Goal: Information Seeking & Learning: Stay updated

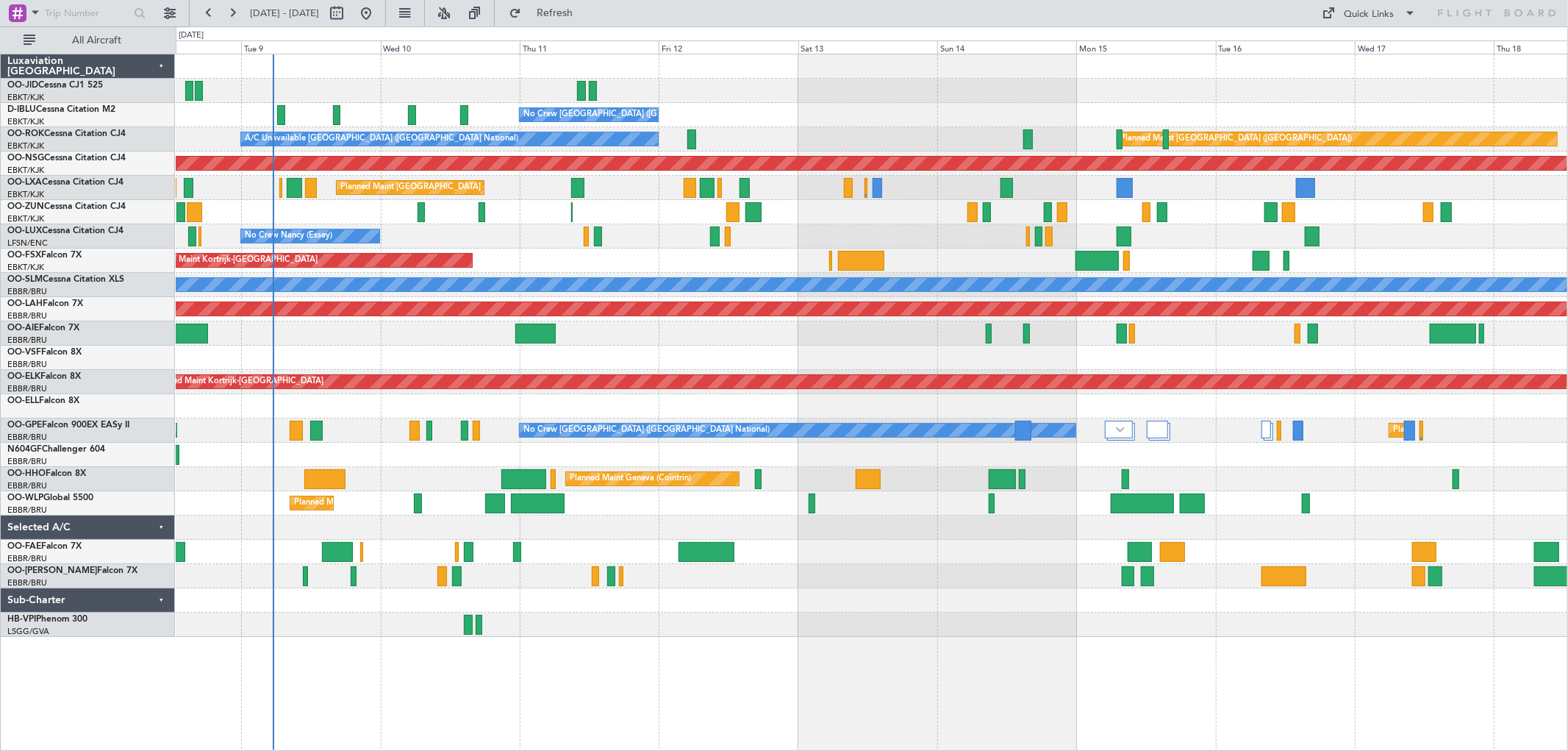
click at [742, 131] on div "No Crew [GEOGRAPHIC_DATA] ([GEOGRAPHIC_DATA] National) A/C Unavailable [GEOGRAP…" at bounding box center [872, 345] width 1392 height 583
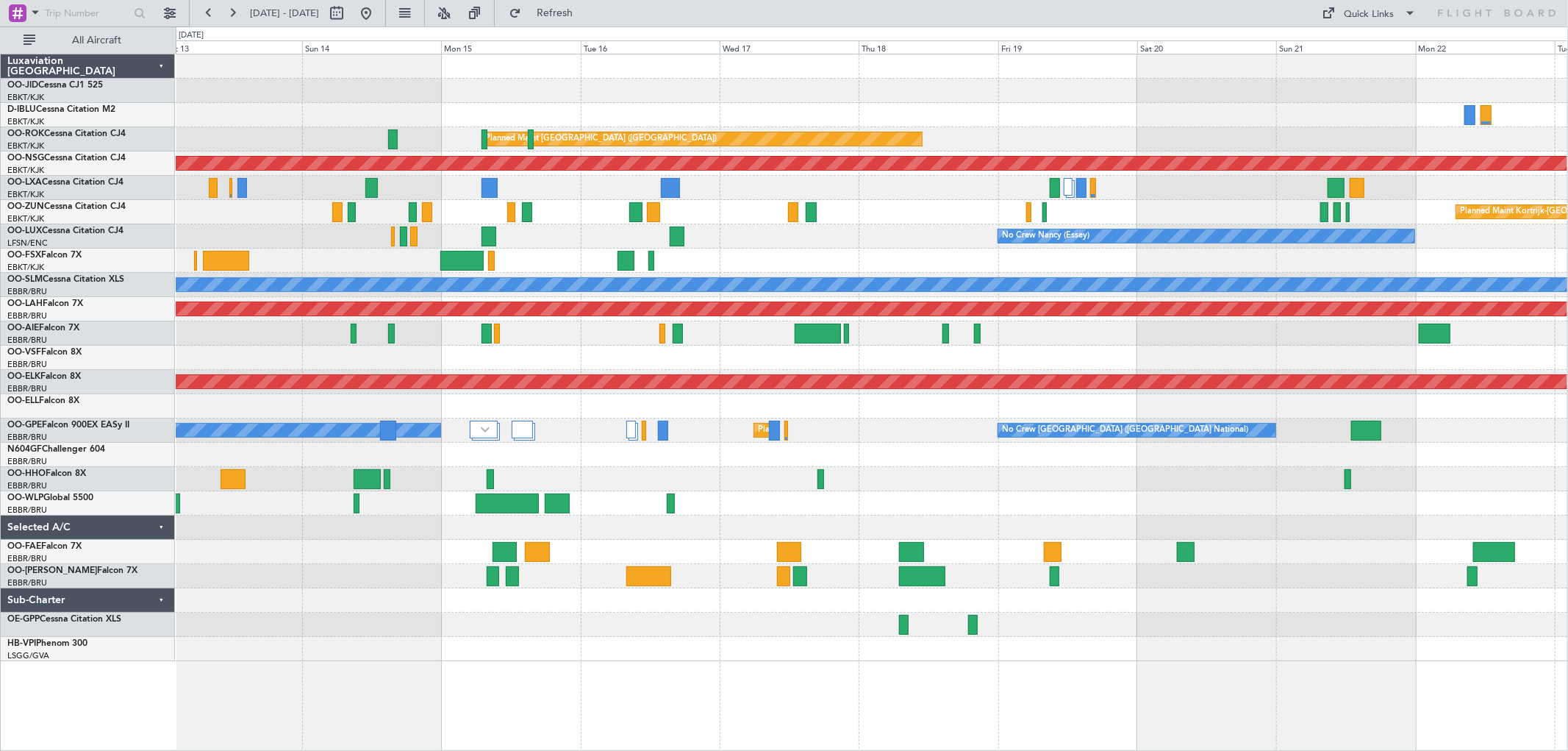
click at [1193, 137] on div "No Crew [GEOGRAPHIC_DATA] ([GEOGRAPHIC_DATA] National) Planned Maint [GEOGRAPHI…" at bounding box center [872, 357] width 1392 height 607
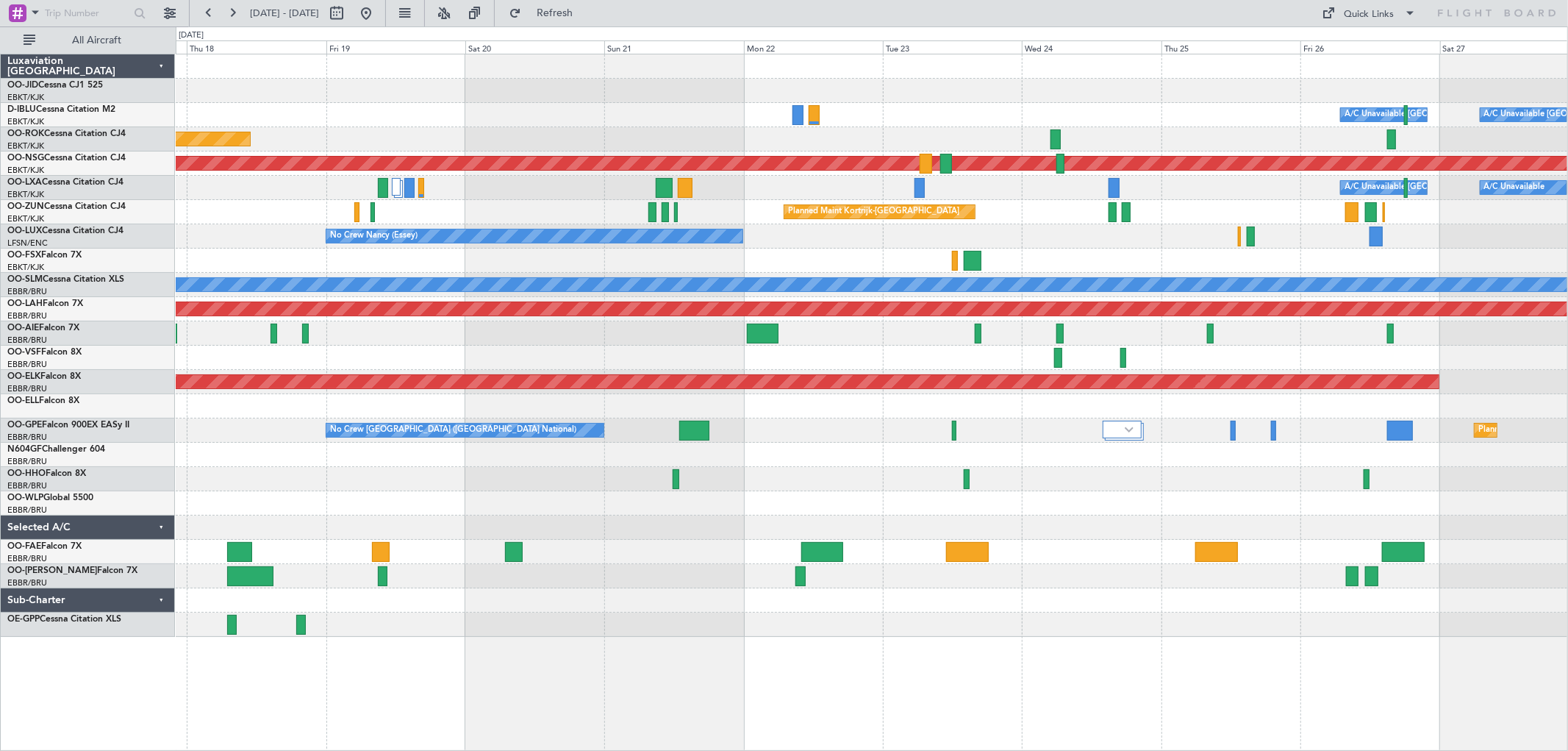
click at [936, 126] on div "A/C Unavailable [GEOGRAPHIC_DATA] ([GEOGRAPHIC_DATA] National) A/C Unavailable …" at bounding box center [872, 115] width 1392 height 24
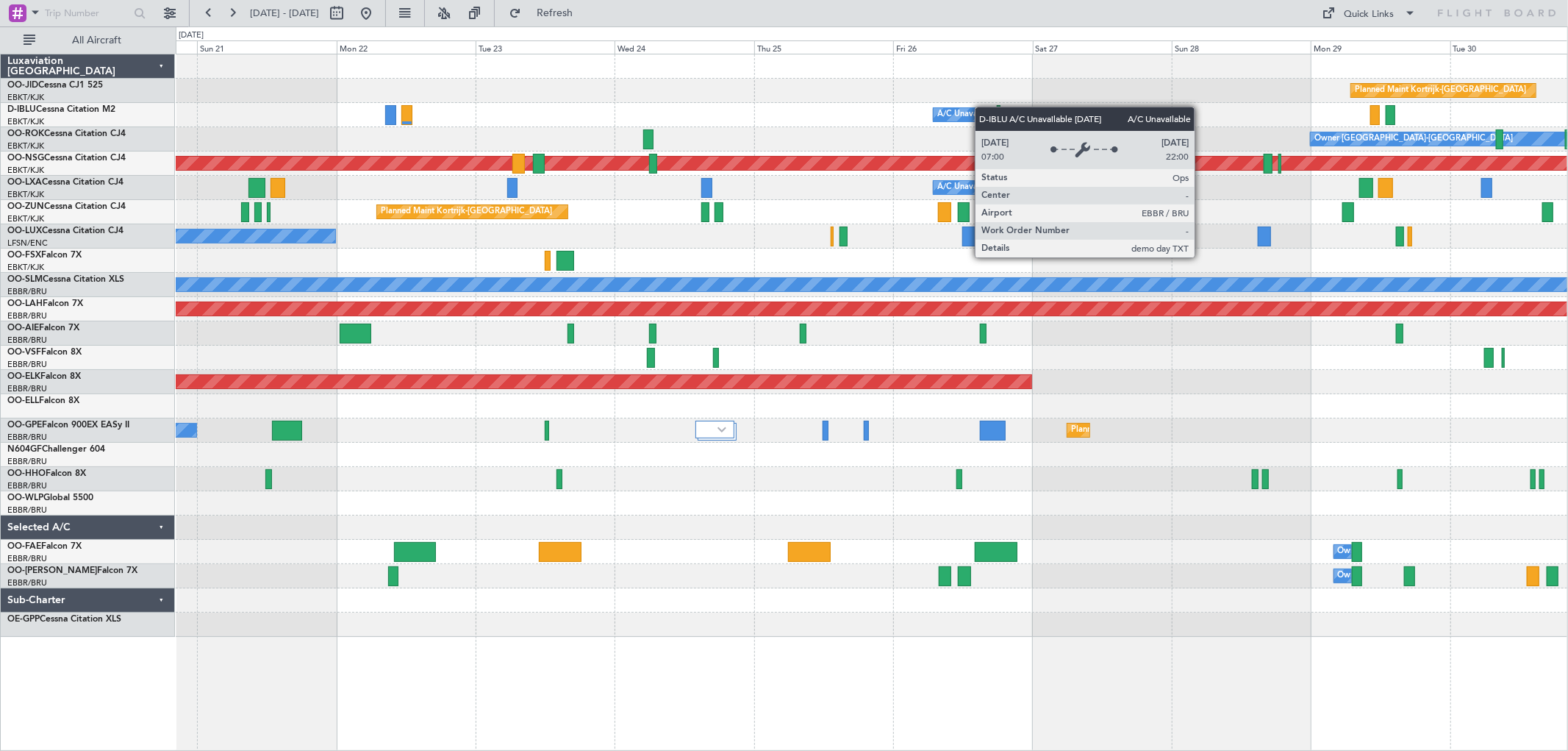
click at [973, 110] on div "Planned Maint Kortrijk-[GEOGRAPHIC_DATA] A/C Unavailable [GEOGRAPHIC_DATA] ([GE…" at bounding box center [872, 345] width 1392 height 583
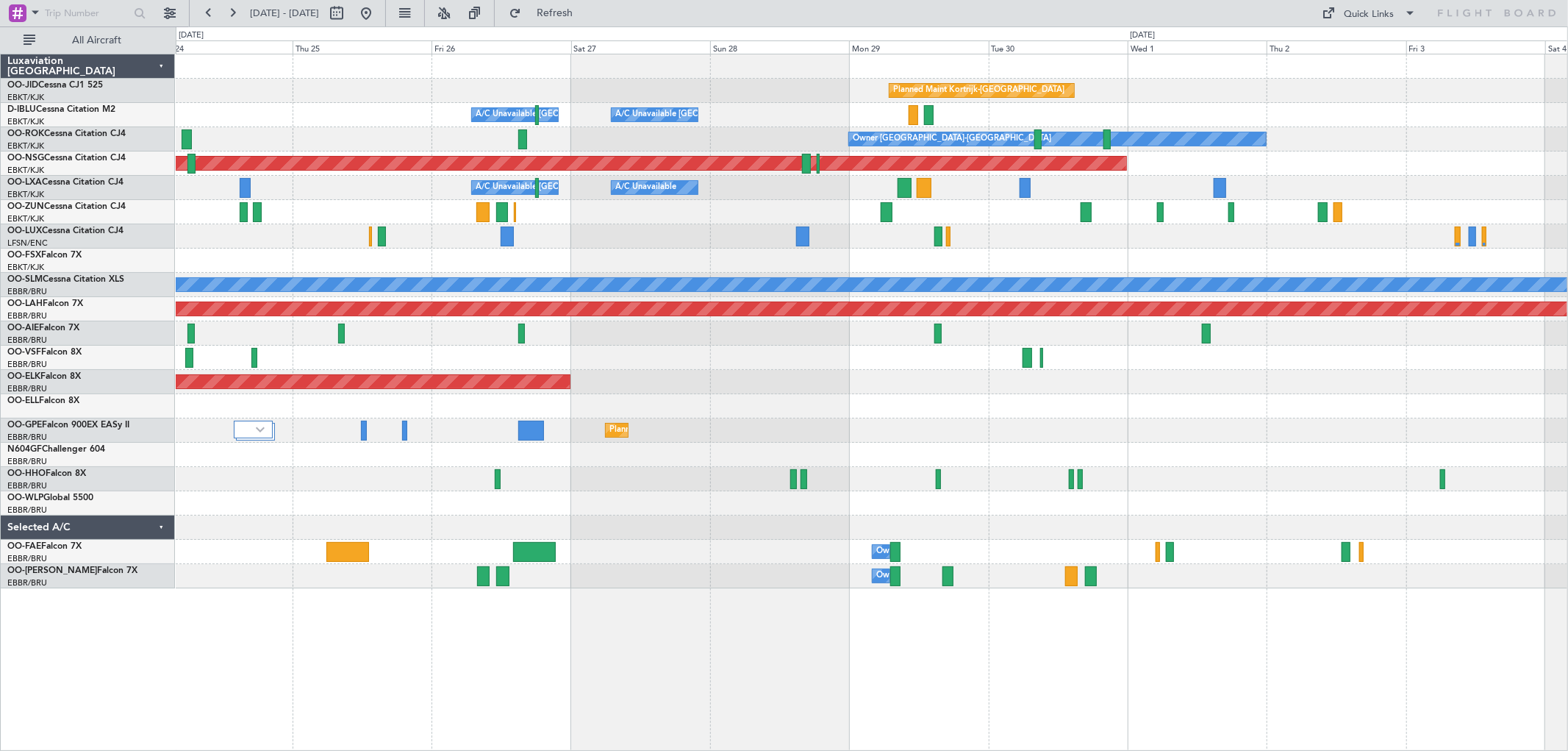
click at [705, 125] on div "A/C Unavailable [GEOGRAPHIC_DATA] ([GEOGRAPHIC_DATA] National) A/C Unavailable …" at bounding box center [872, 115] width 1392 height 24
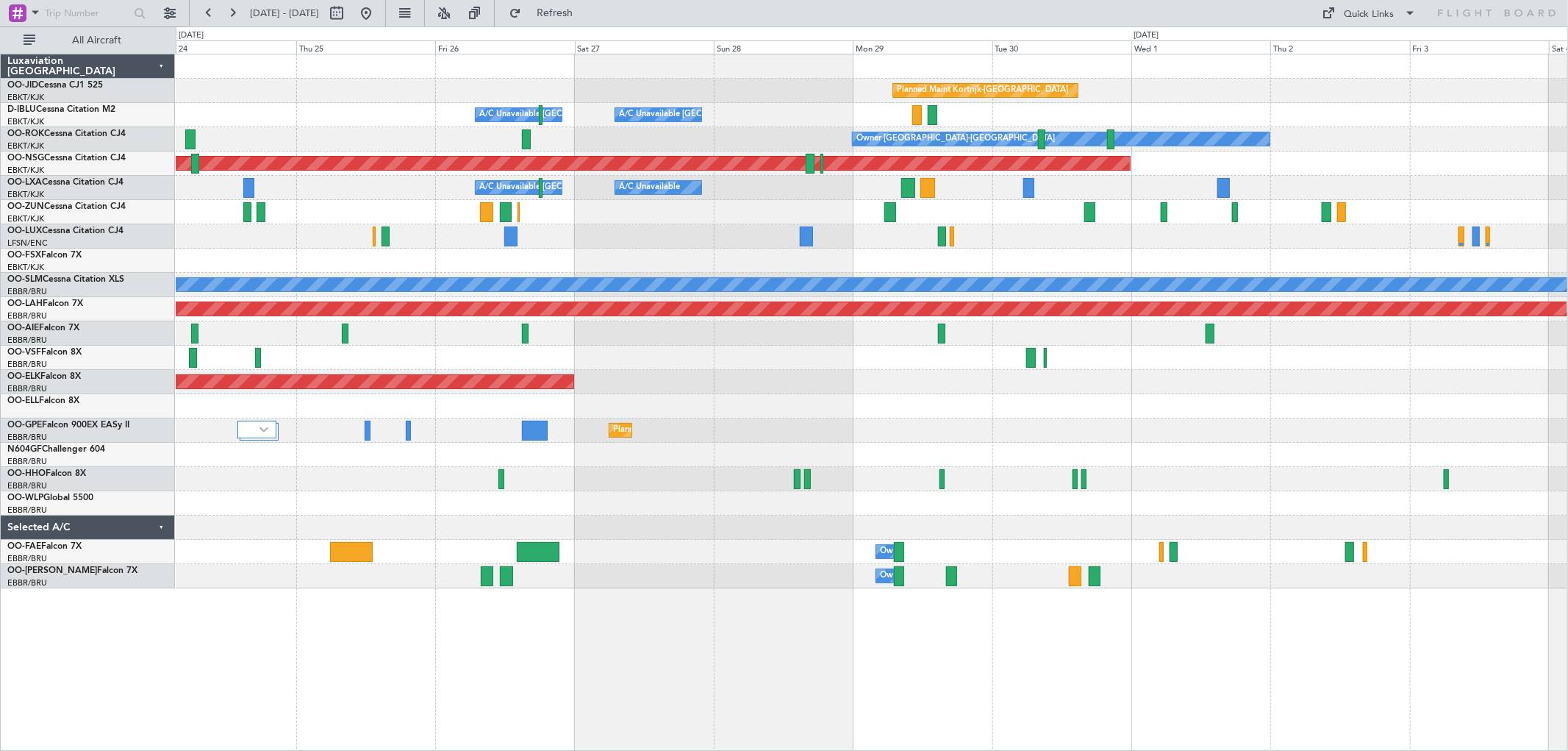
click at [232, 430] on div "Planned Maint Kortrijk-[GEOGRAPHIC_DATA] A/C Unavailable [GEOGRAPHIC_DATA] ([GE…" at bounding box center [872, 321] width 1392 height 534
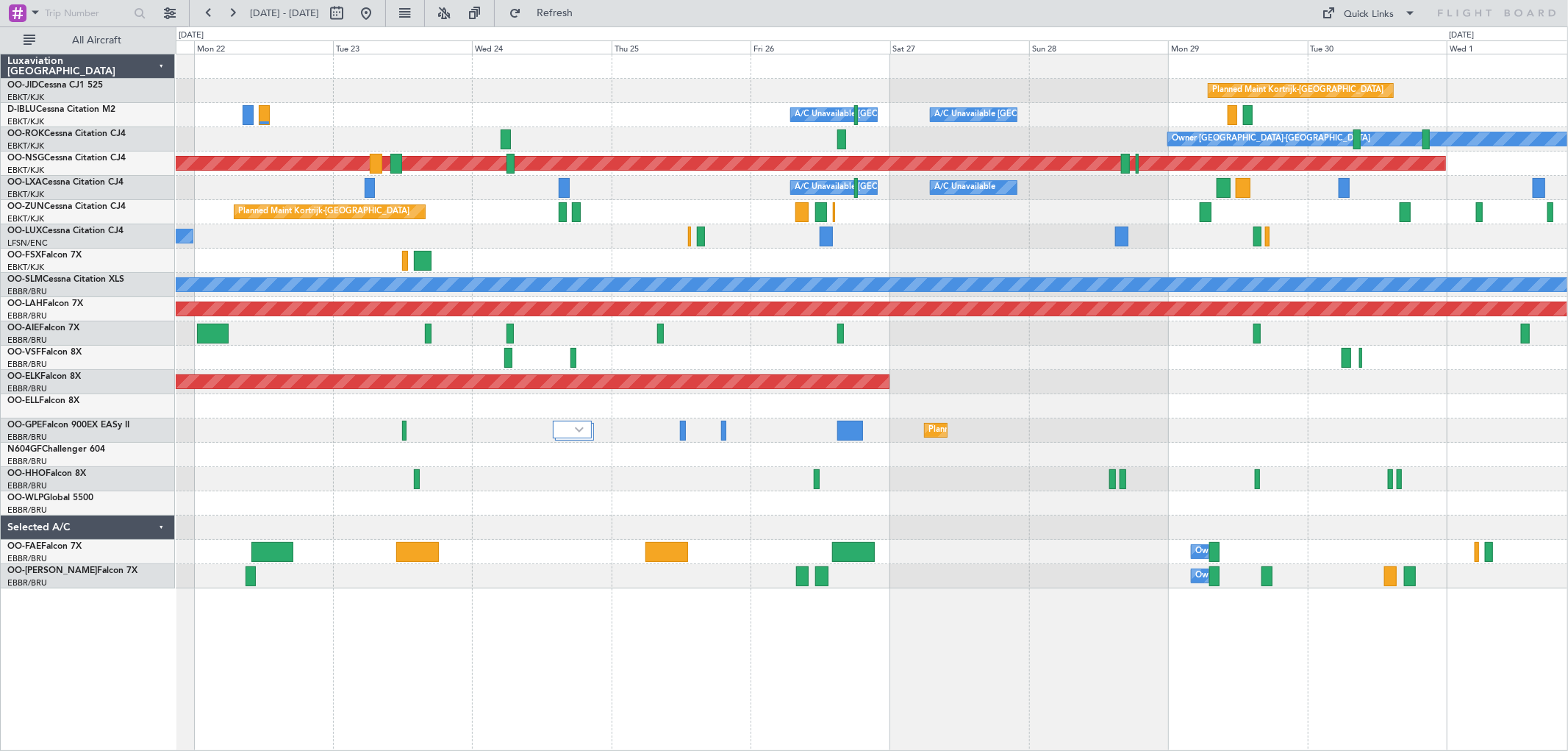
click at [158, 62] on div "Luxaviation [GEOGRAPHIC_DATA]" at bounding box center [88, 66] width 174 height 24
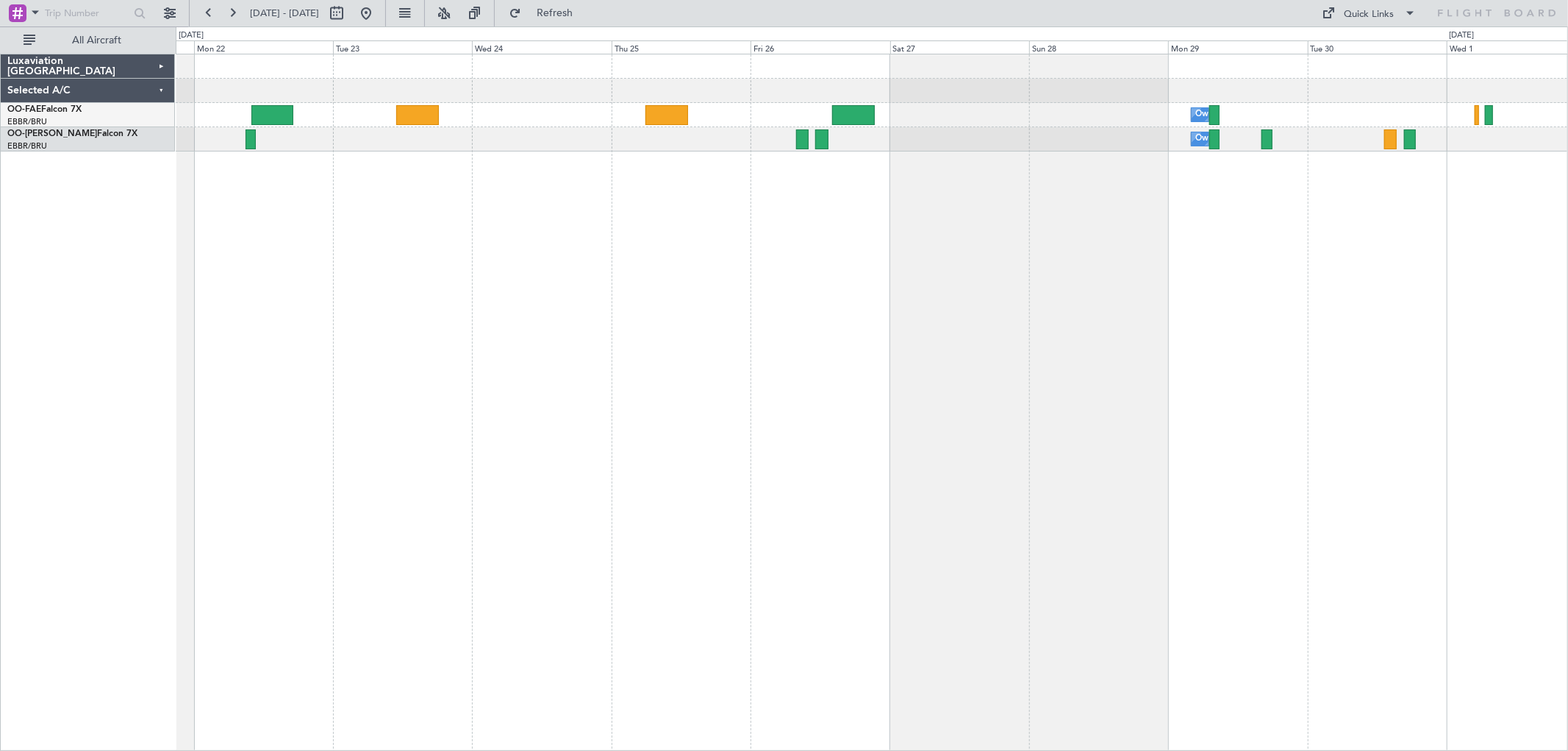
click at [161, 67] on div "Luxaviation [GEOGRAPHIC_DATA]" at bounding box center [88, 66] width 174 height 24
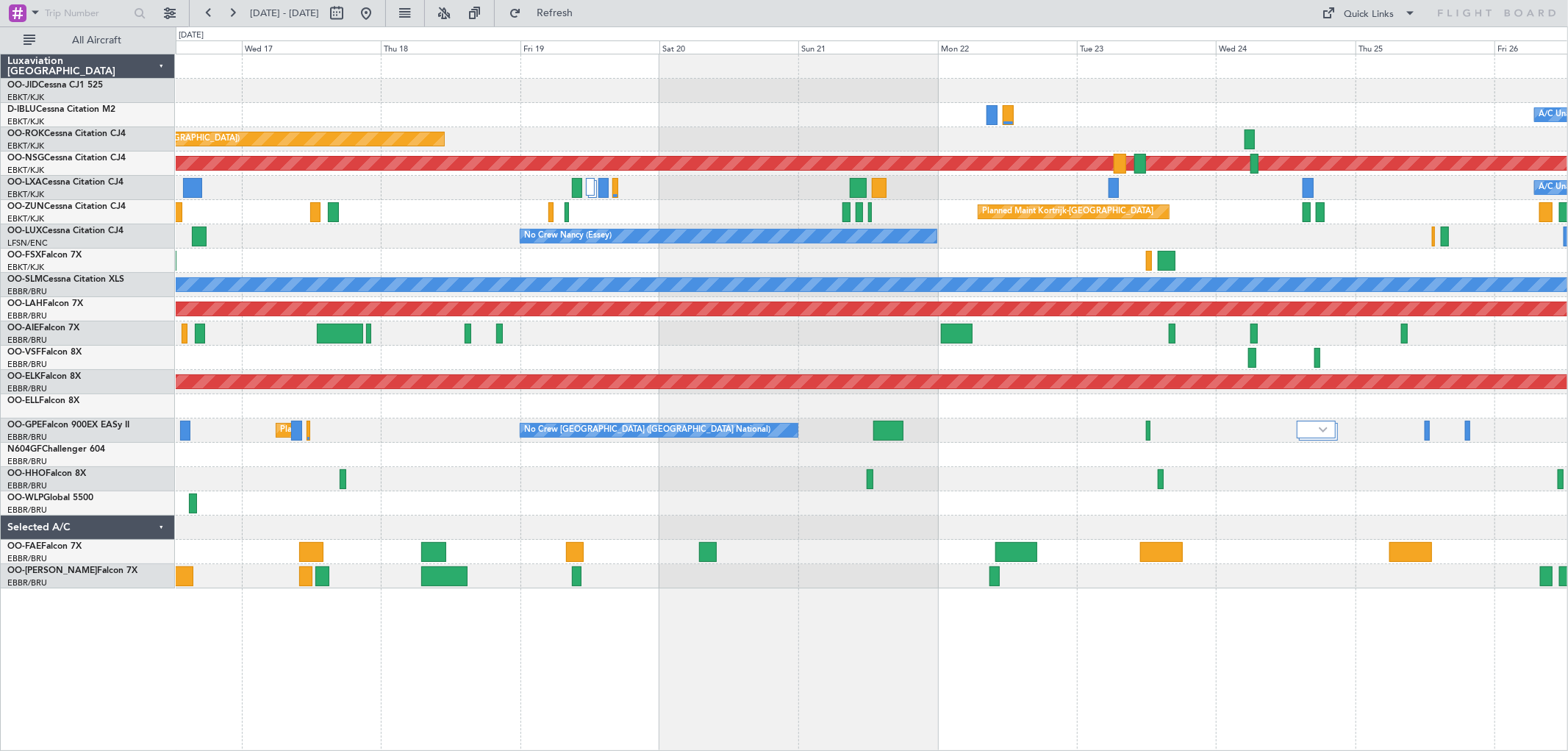
click at [1196, 106] on div "A/C Unavailable [GEOGRAPHIC_DATA] ([GEOGRAPHIC_DATA] National) A/C Unavailable …" at bounding box center [872, 115] width 1392 height 24
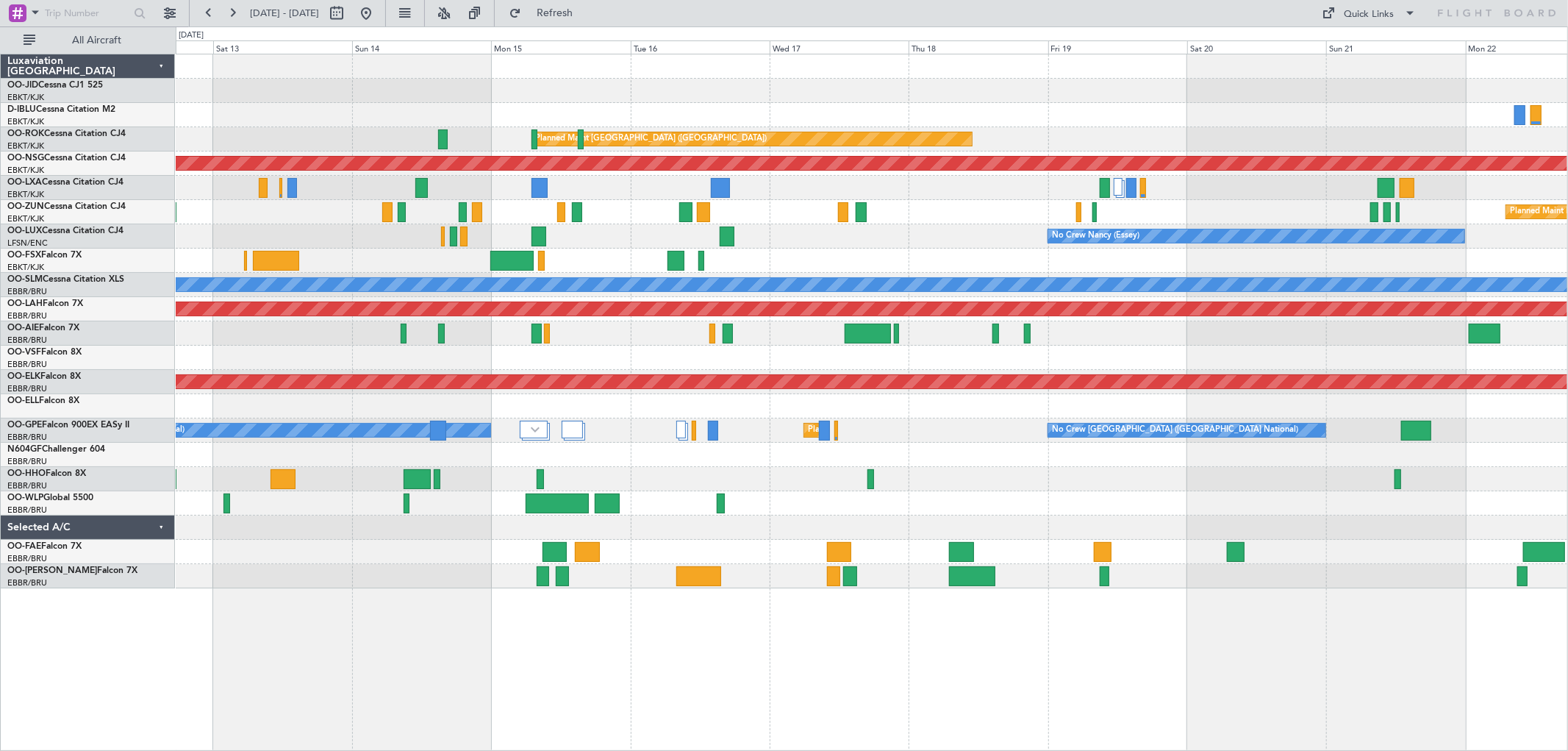
click at [1008, 112] on div "No Crew [GEOGRAPHIC_DATA] ([GEOGRAPHIC_DATA] National)" at bounding box center [872, 115] width 1392 height 24
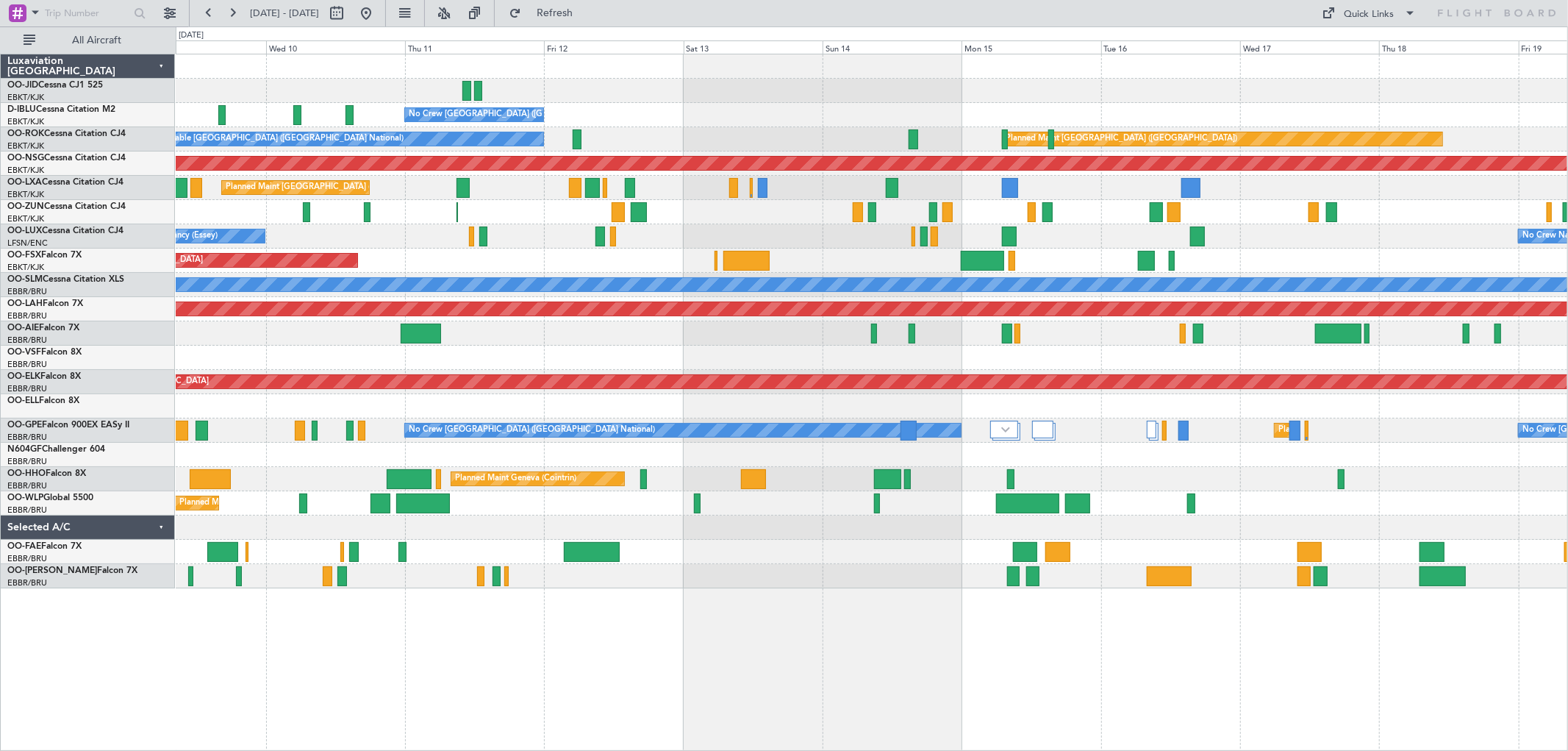
click at [899, 111] on div "No Crew [GEOGRAPHIC_DATA] ([GEOGRAPHIC_DATA] National)" at bounding box center [872, 115] width 1392 height 24
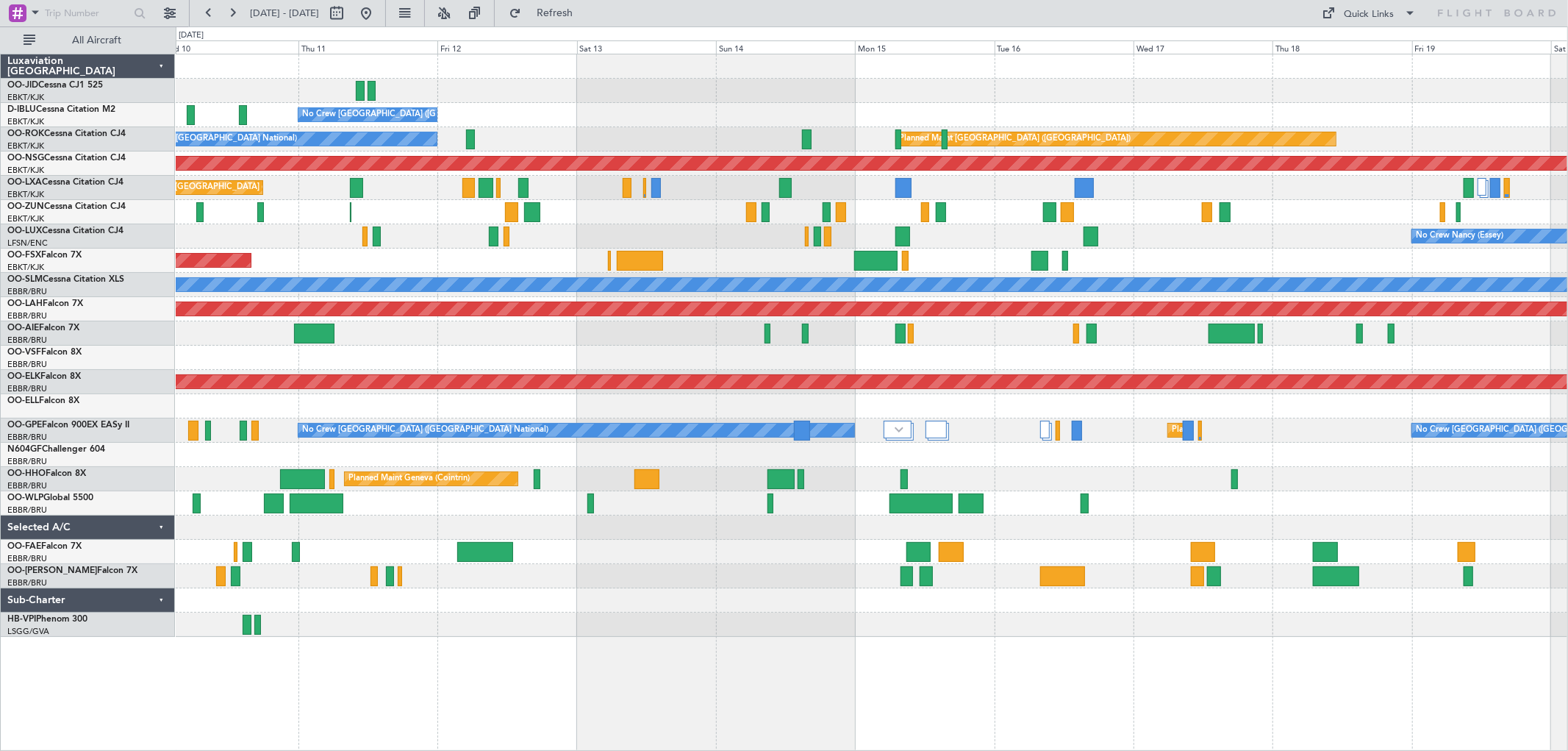
click at [1012, 443] on div "No Crew [GEOGRAPHIC_DATA] ([GEOGRAPHIC_DATA] National) Planned Maint [GEOGRAPHI…" at bounding box center [872, 345] width 1392 height 583
click at [586, 17] on span "Refresh" at bounding box center [554, 13] width 61 height 10
click at [844, 157] on div "Planned Maint [GEOGRAPHIC_DATA] ([GEOGRAPHIC_DATA])" at bounding box center [872, 163] width 1392 height 24
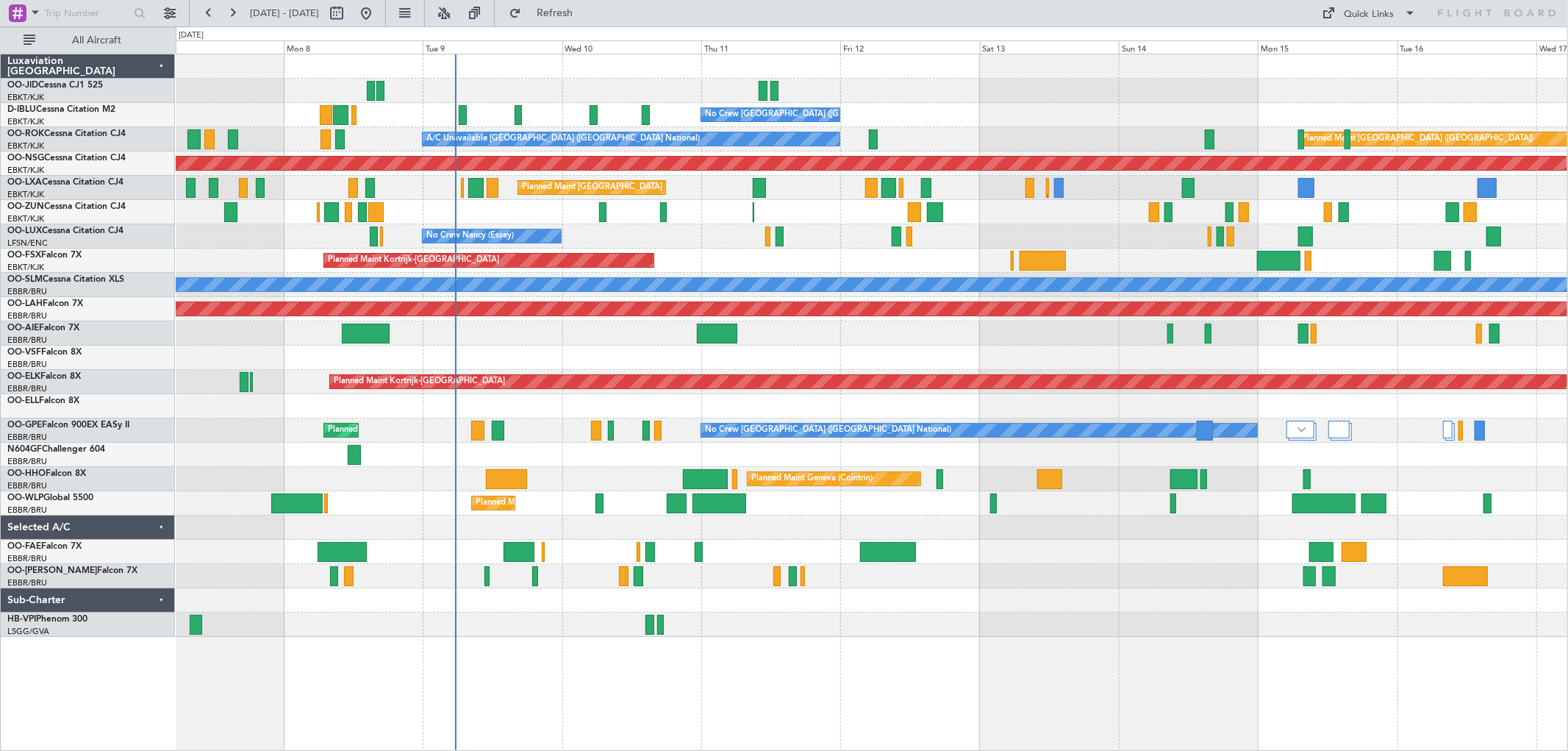
drag, startPoint x: 435, startPoint y: 120, endPoint x: 116, endPoint y: 509, distance: 503.1
